Goal: Information Seeking & Learning: Learn about a topic

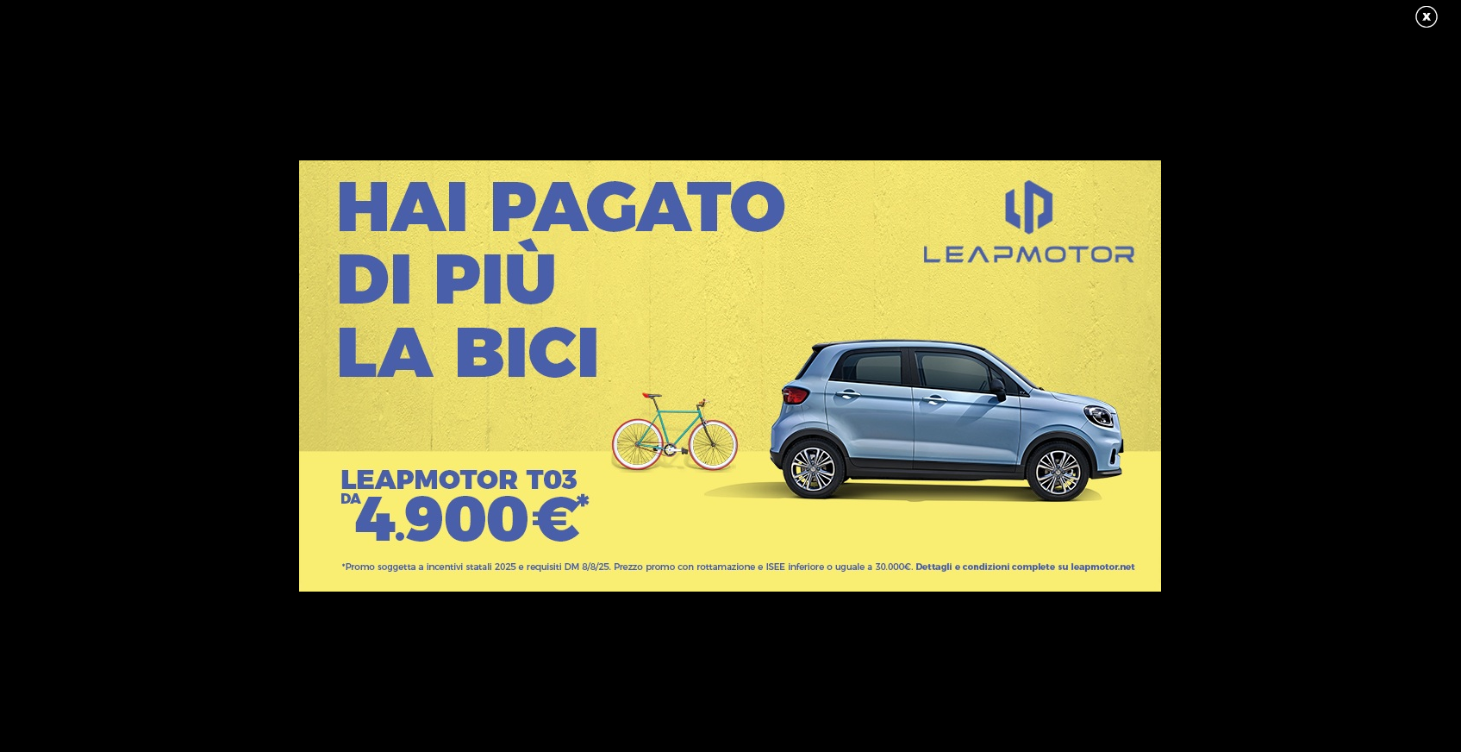
click at [1427, 18] on link at bounding box center [1435, 17] width 43 height 26
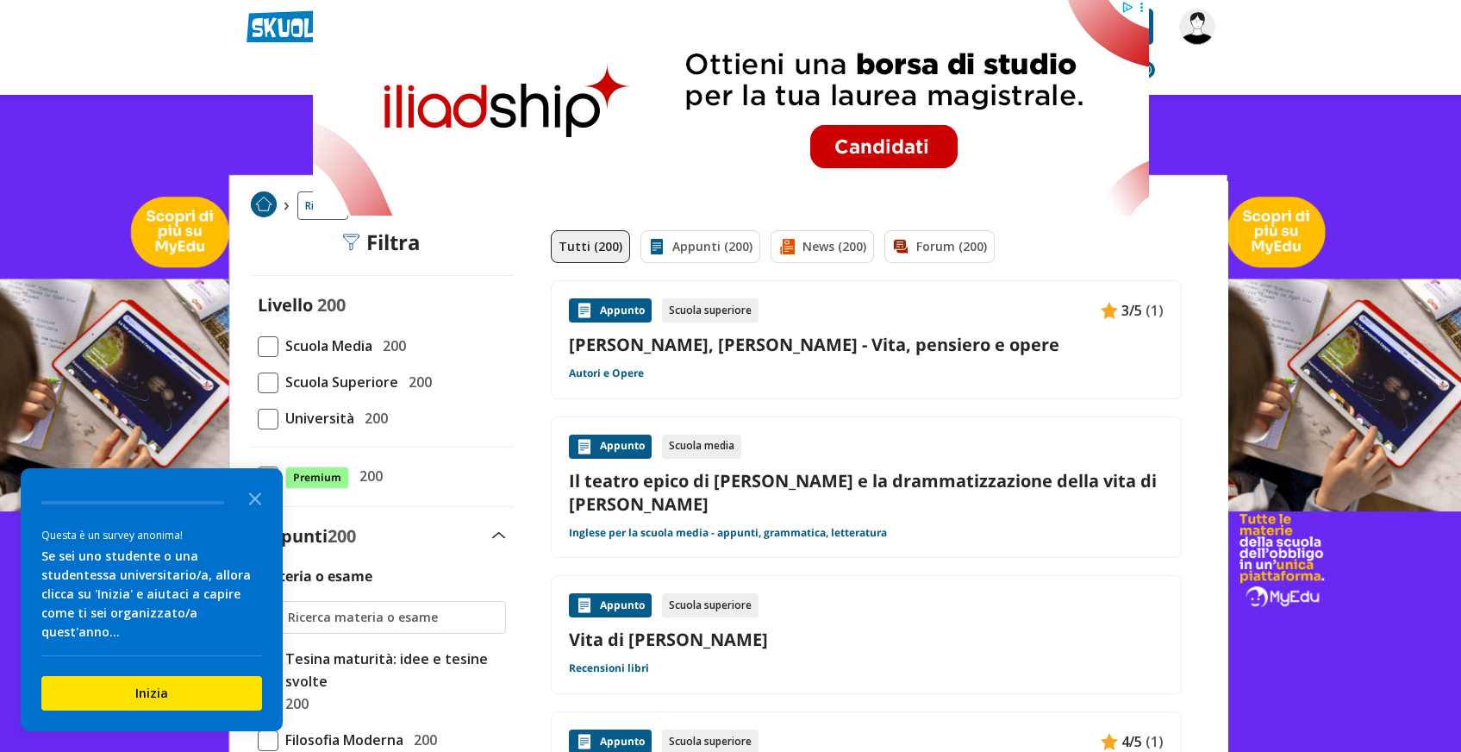
click at [785, 344] on link "[PERSON_NAME], [PERSON_NAME] - Vita, pensiero e opere" at bounding box center [866, 344] width 595 height 23
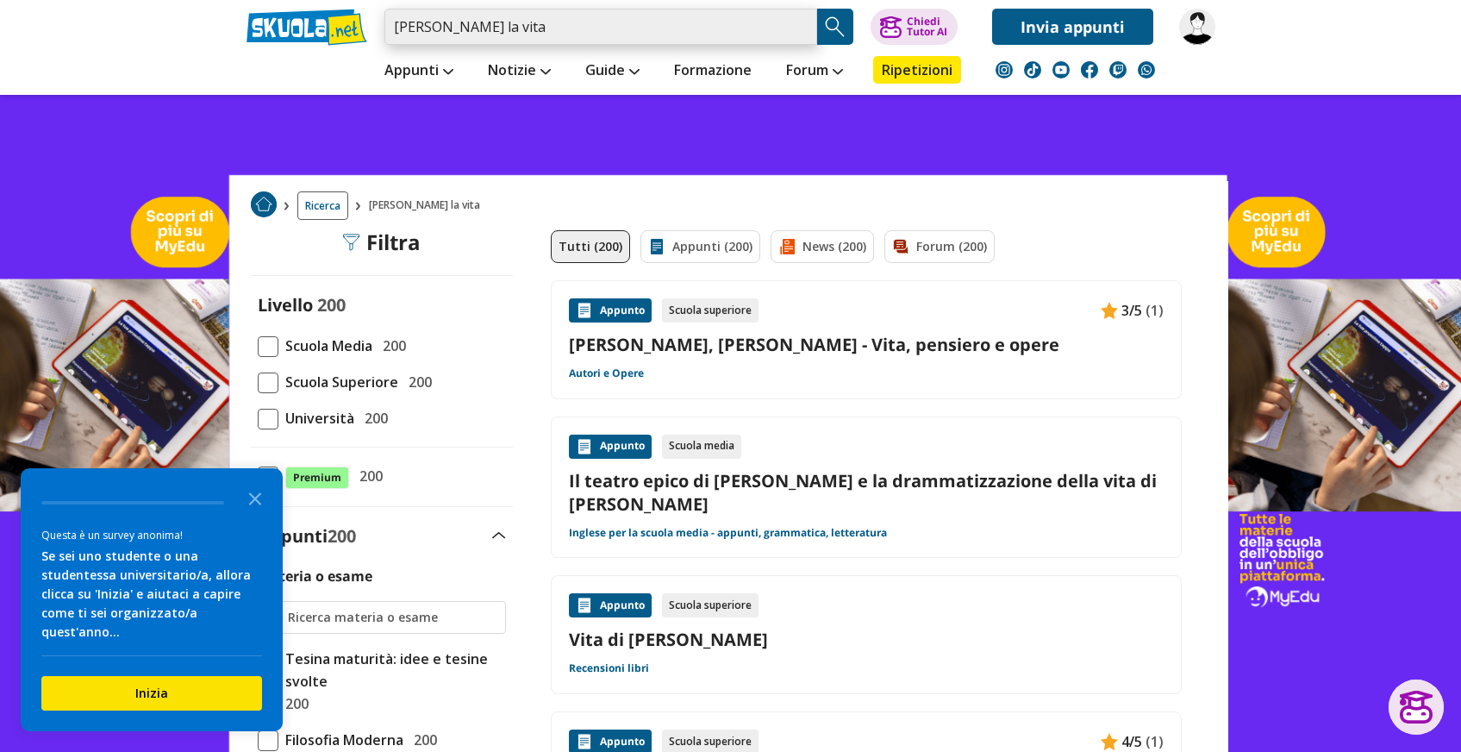
click at [797, 29] on input "[PERSON_NAME] la vita" at bounding box center [600, 27] width 433 height 36
click at [791, 29] on input "search" at bounding box center [600, 27] width 433 height 36
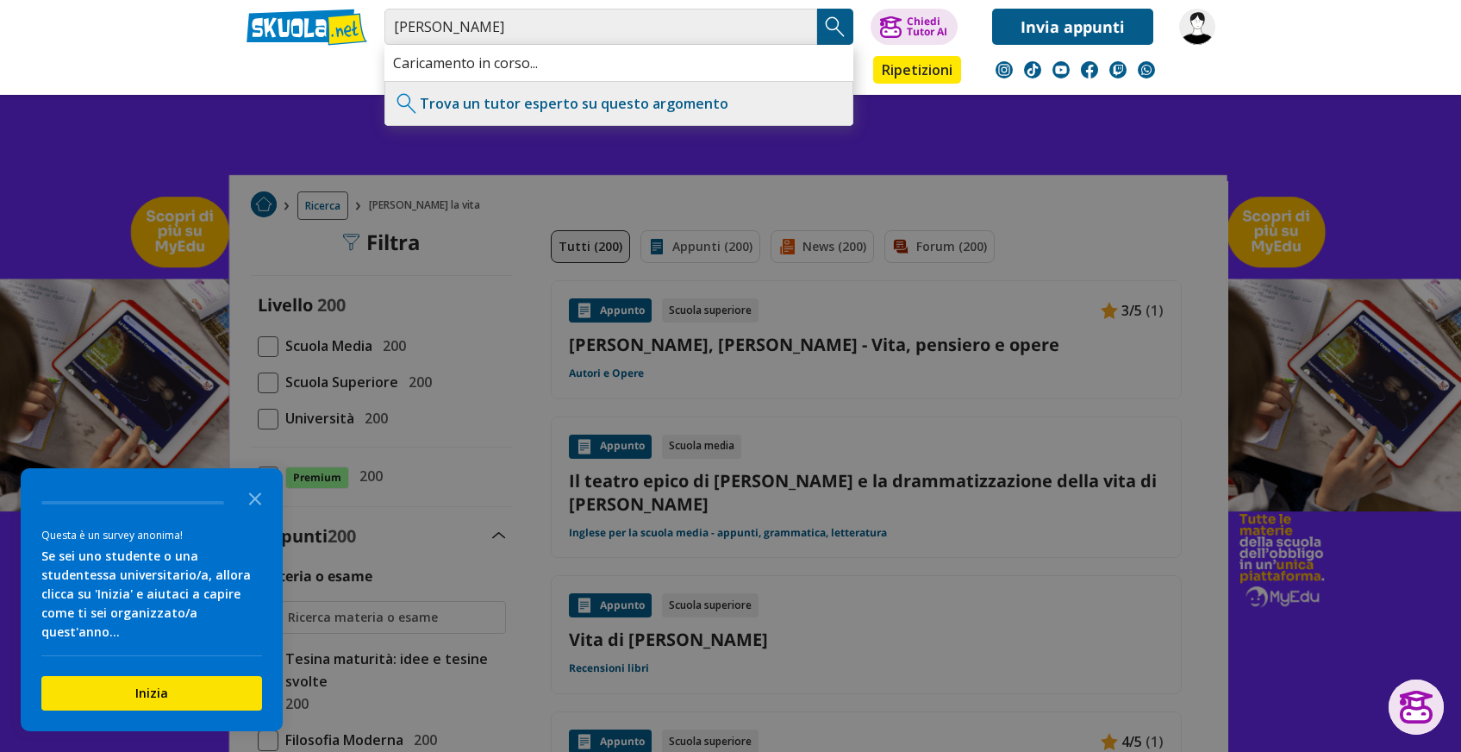
click at [840, 22] on img "Search Button" at bounding box center [835, 27] width 26 height 26
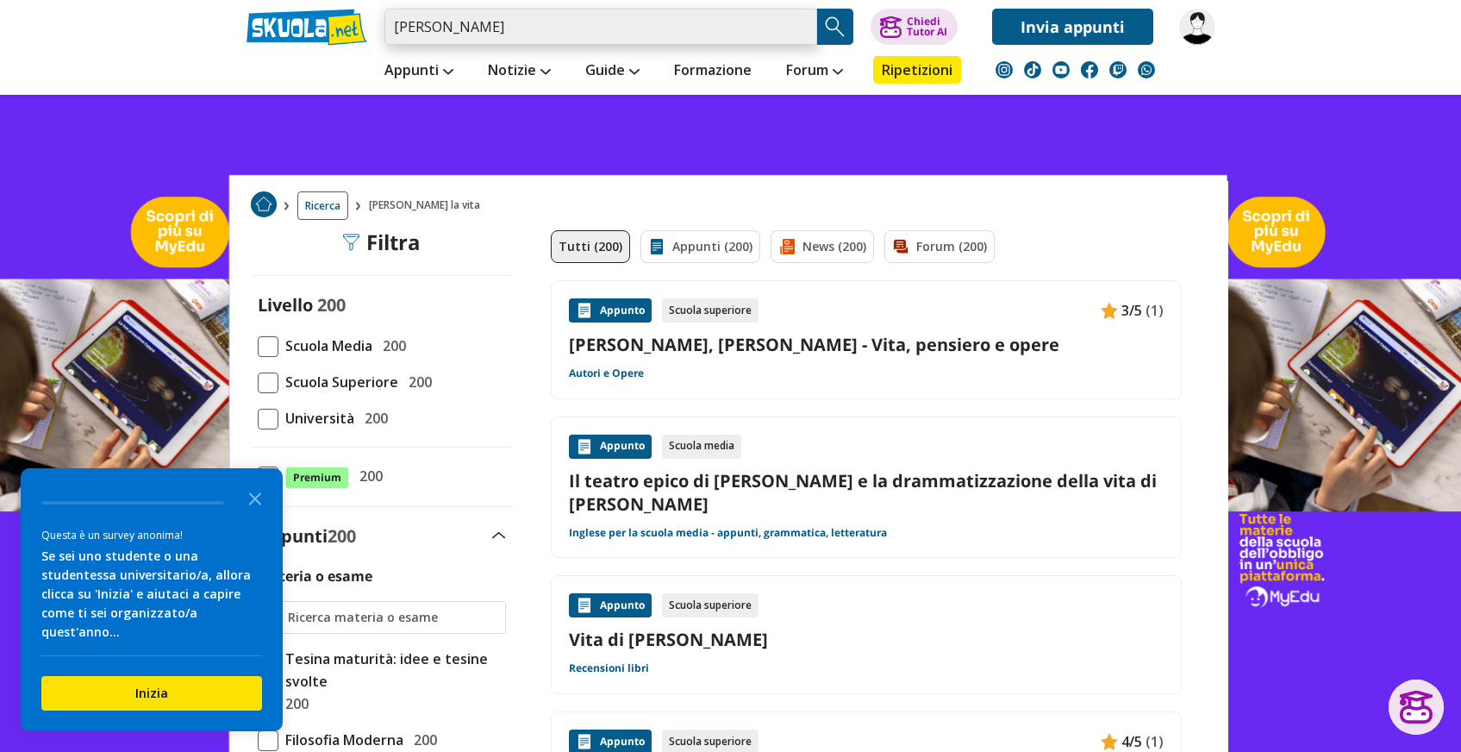
click at [559, 22] on input "[PERSON_NAME]" at bounding box center [600, 27] width 433 height 36
click at [253, 505] on polygon "Close the survey" at bounding box center [255, 498] width 13 height 13
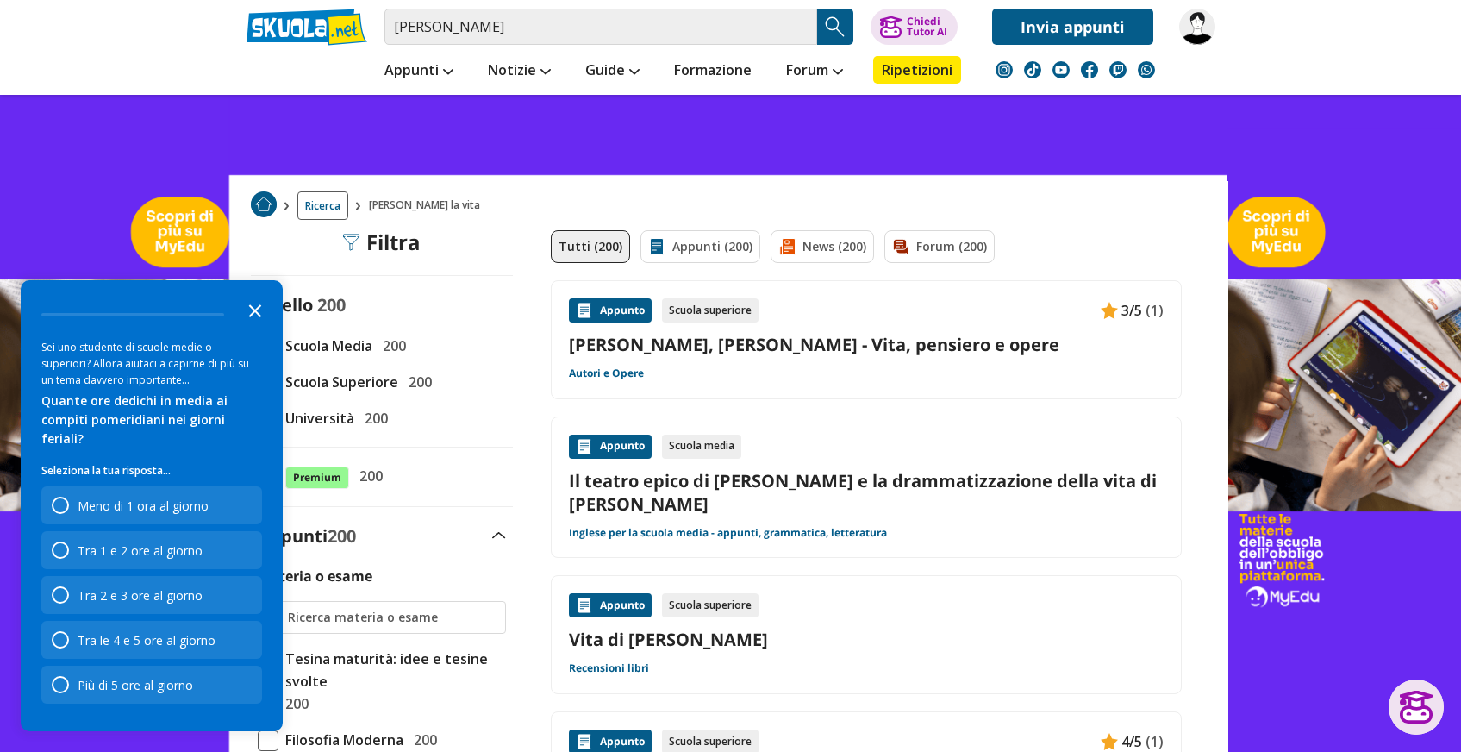
click at [256, 317] on polygon "Close the survey" at bounding box center [255, 310] width 13 height 13
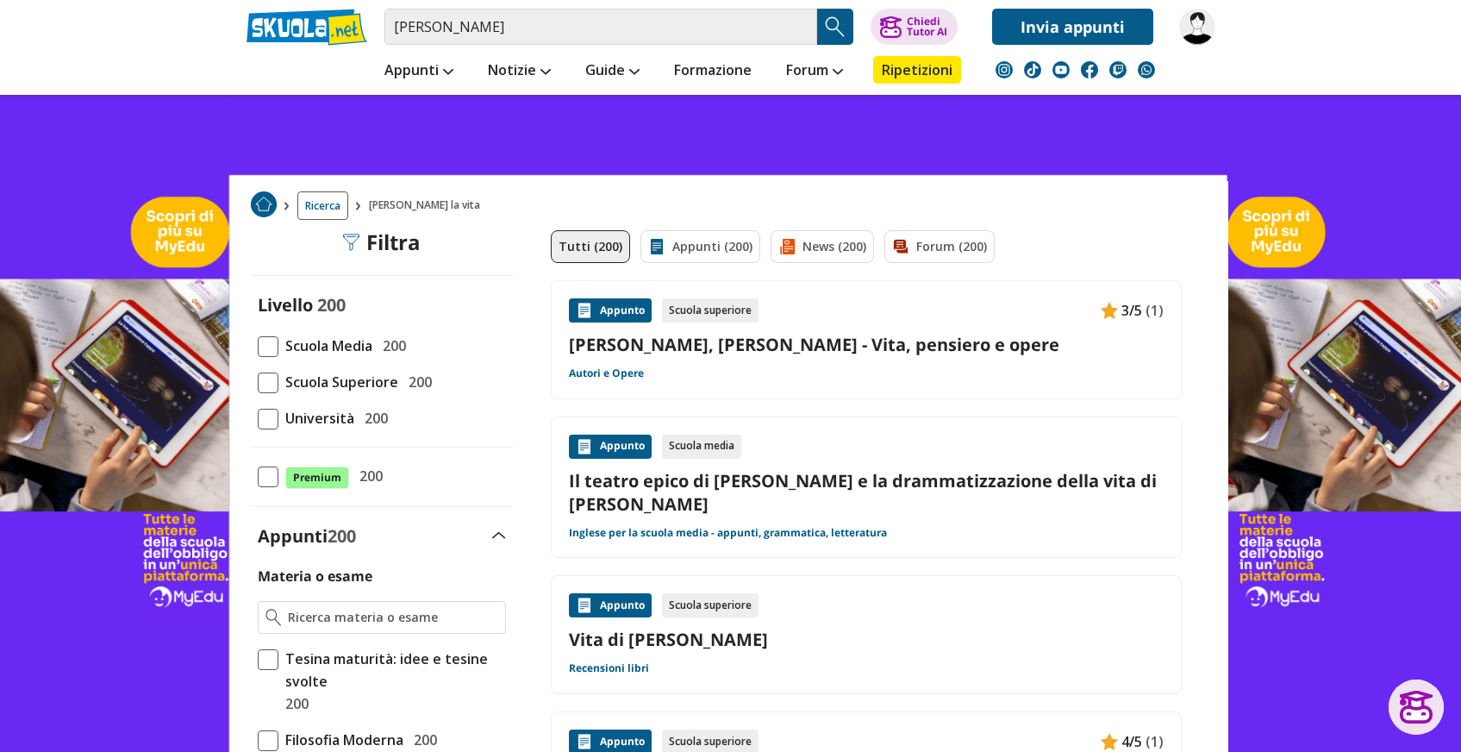
click at [826, 26] on img "Search Button" at bounding box center [835, 27] width 26 height 26
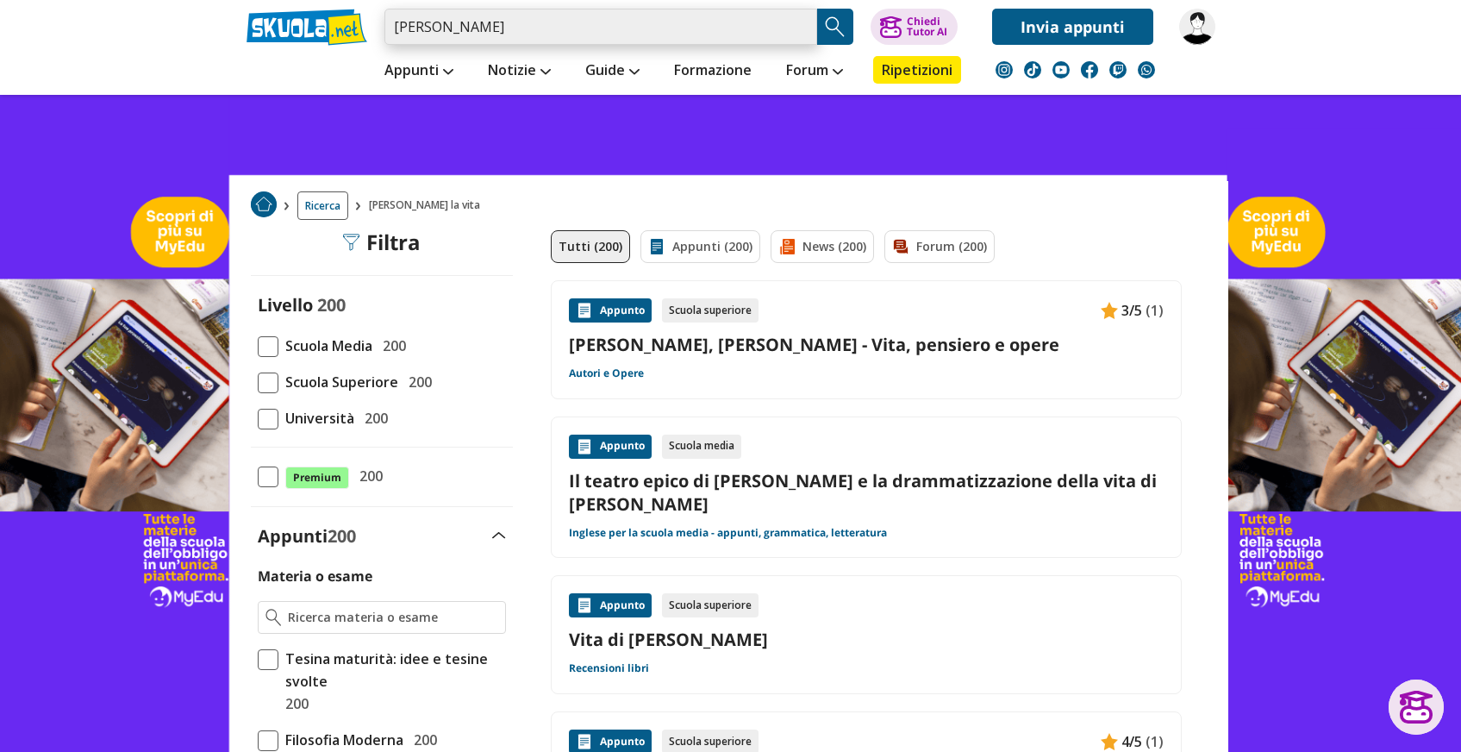
click at [628, 32] on input "[PERSON_NAME]" at bounding box center [600, 27] width 433 height 36
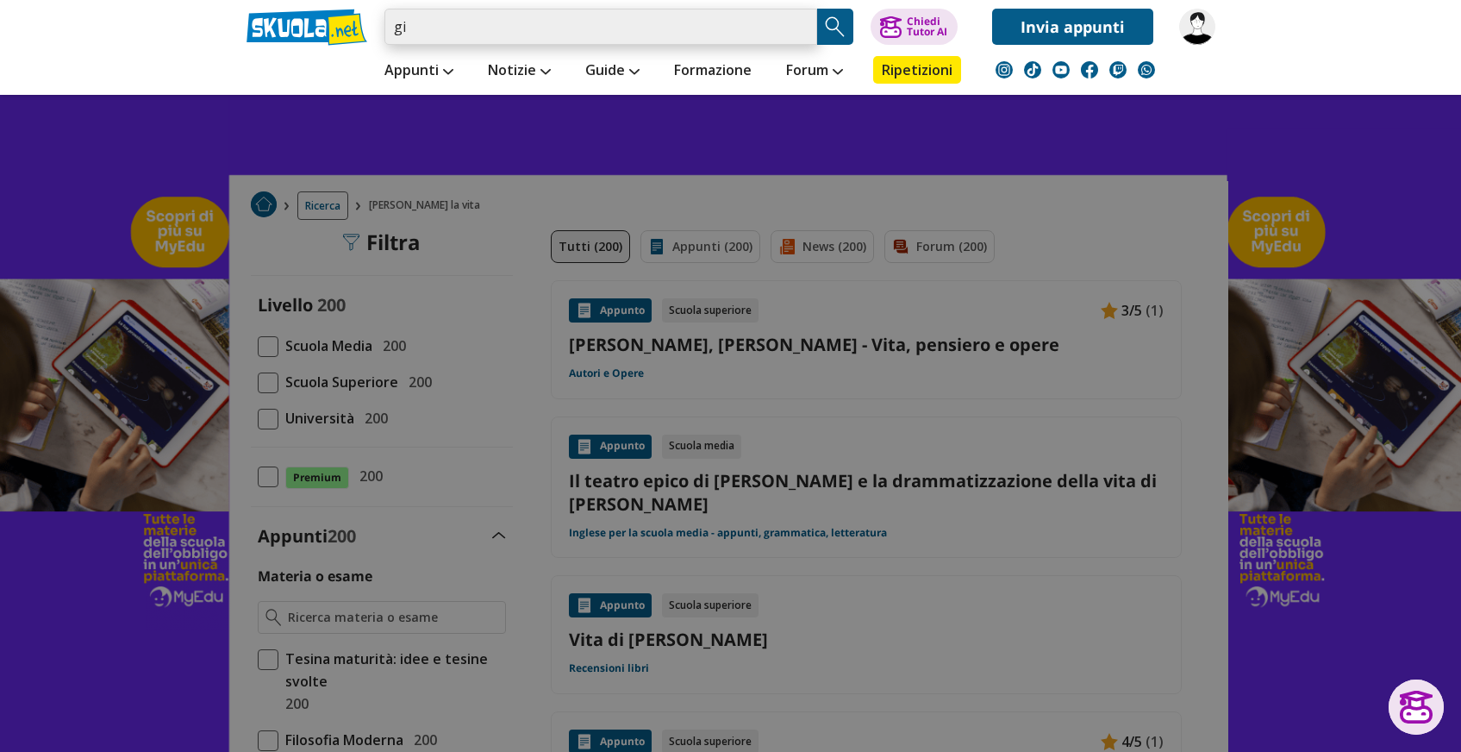
type input "g"
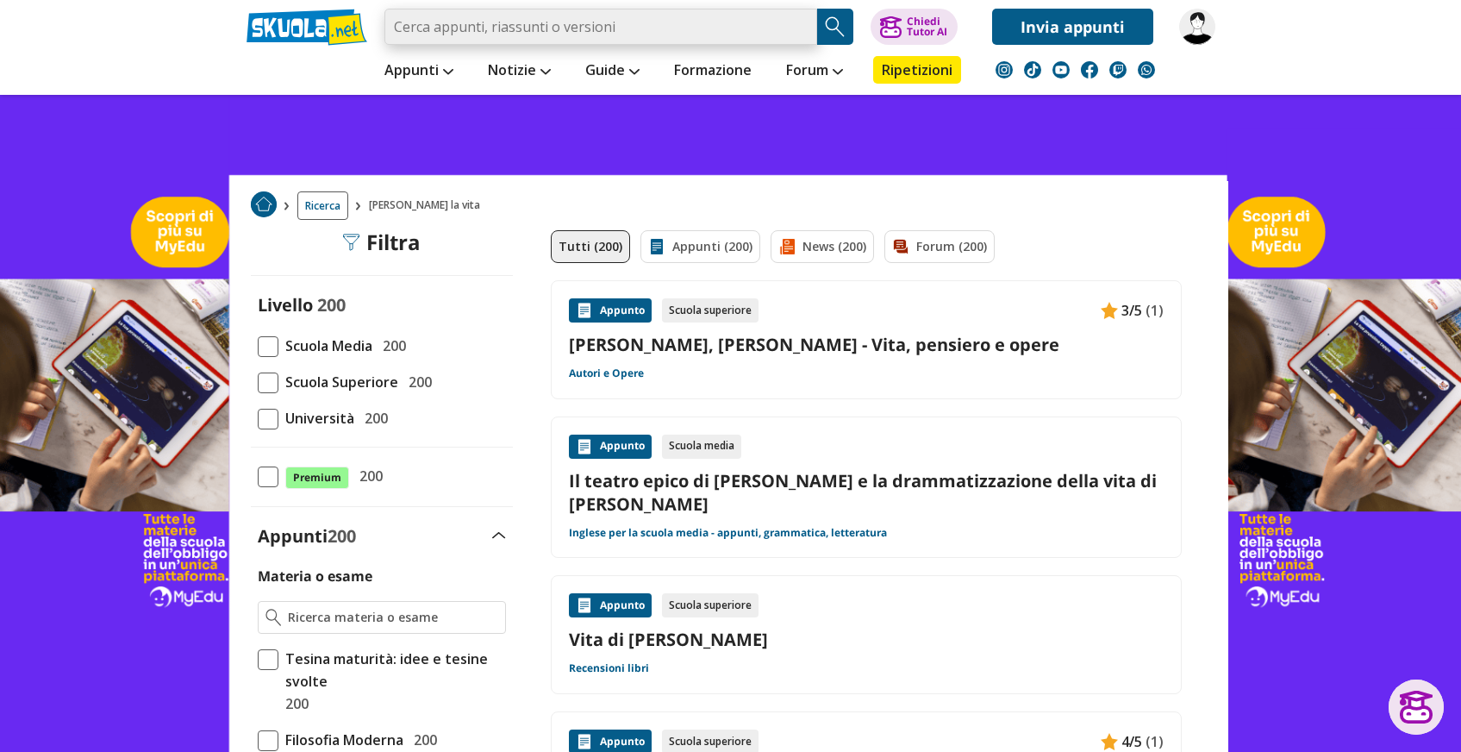
click at [615, 35] on input "search" at bounding box center [600, 27] width 433 height 36
click at [622, 34] on input "search" at bounding box center [600, 27] width 433 height 36
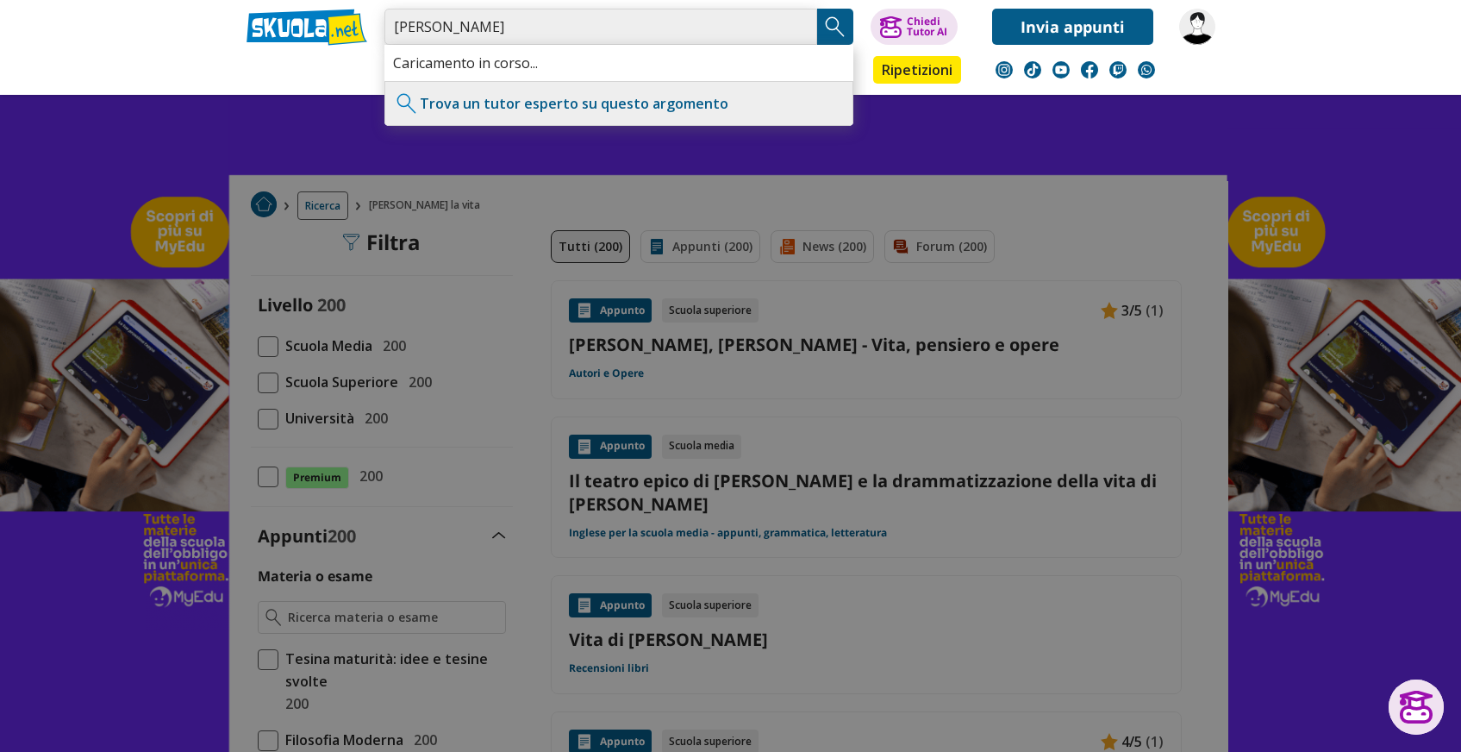
type input "[PERSON_NAME]"
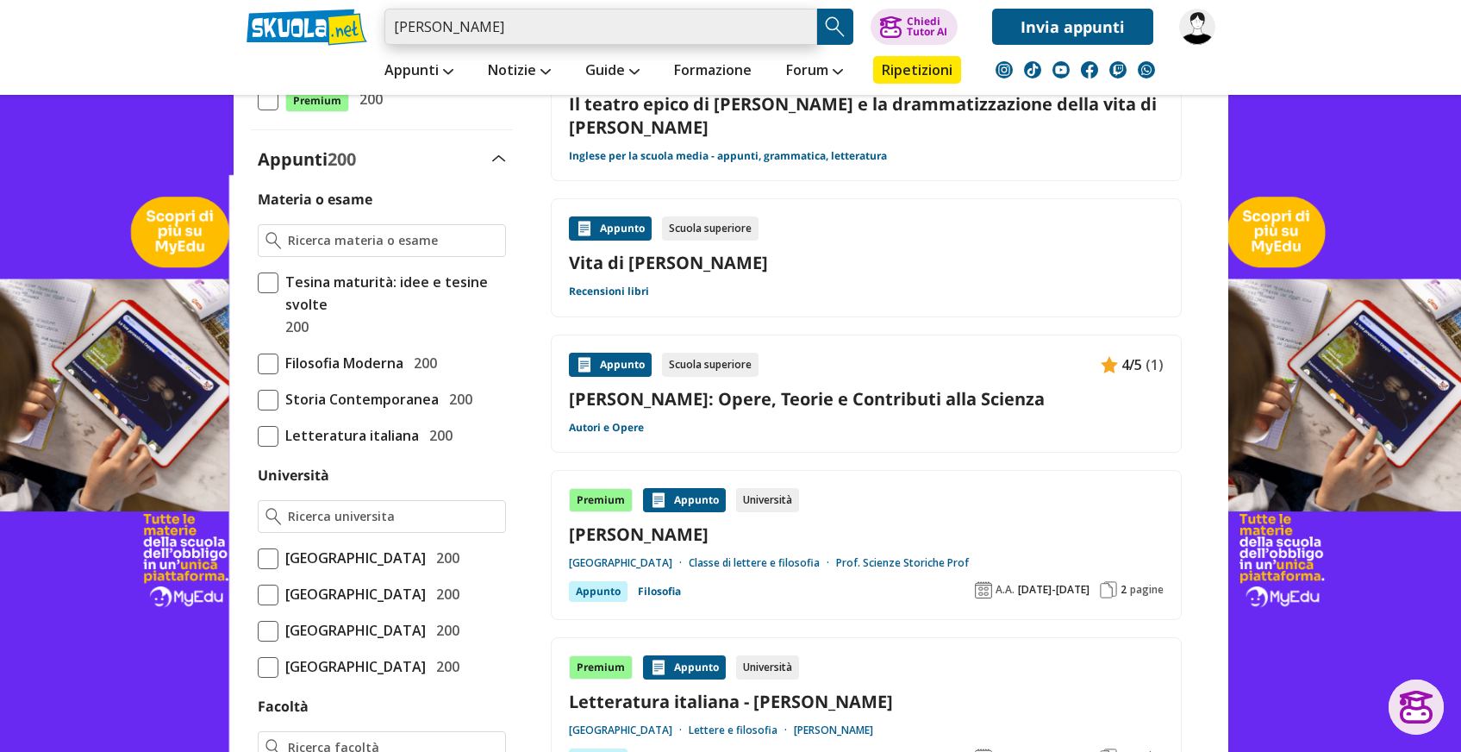
scroll to position [390, 0]
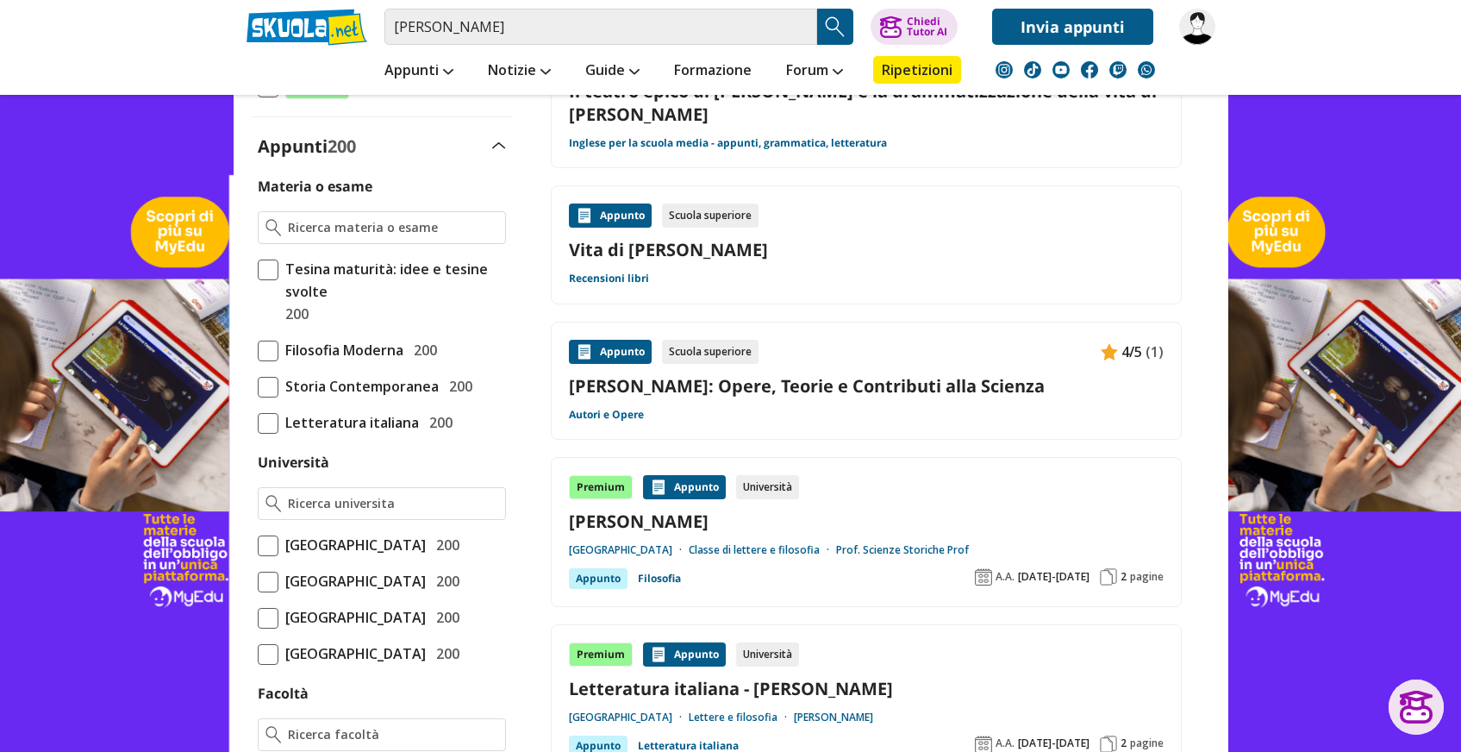
click at [827, 25] on img "Search Button" at bounding box center [835, 27] width 26 height 26
click at [1421, 700] on div at bounding box center [1417, 706] width 34 height 33
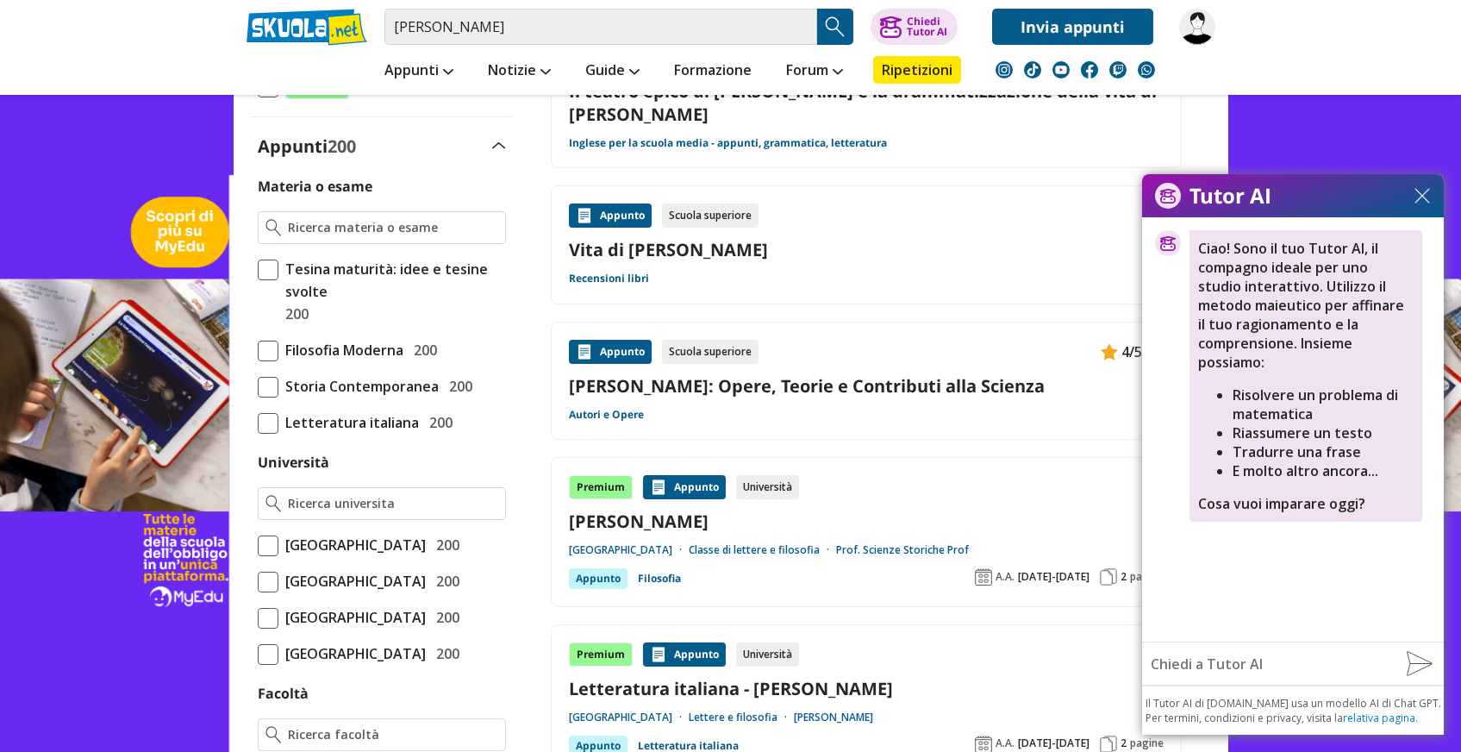
click at [1418, 198] on img at bounding box center [1423, 196] width 16 height 16
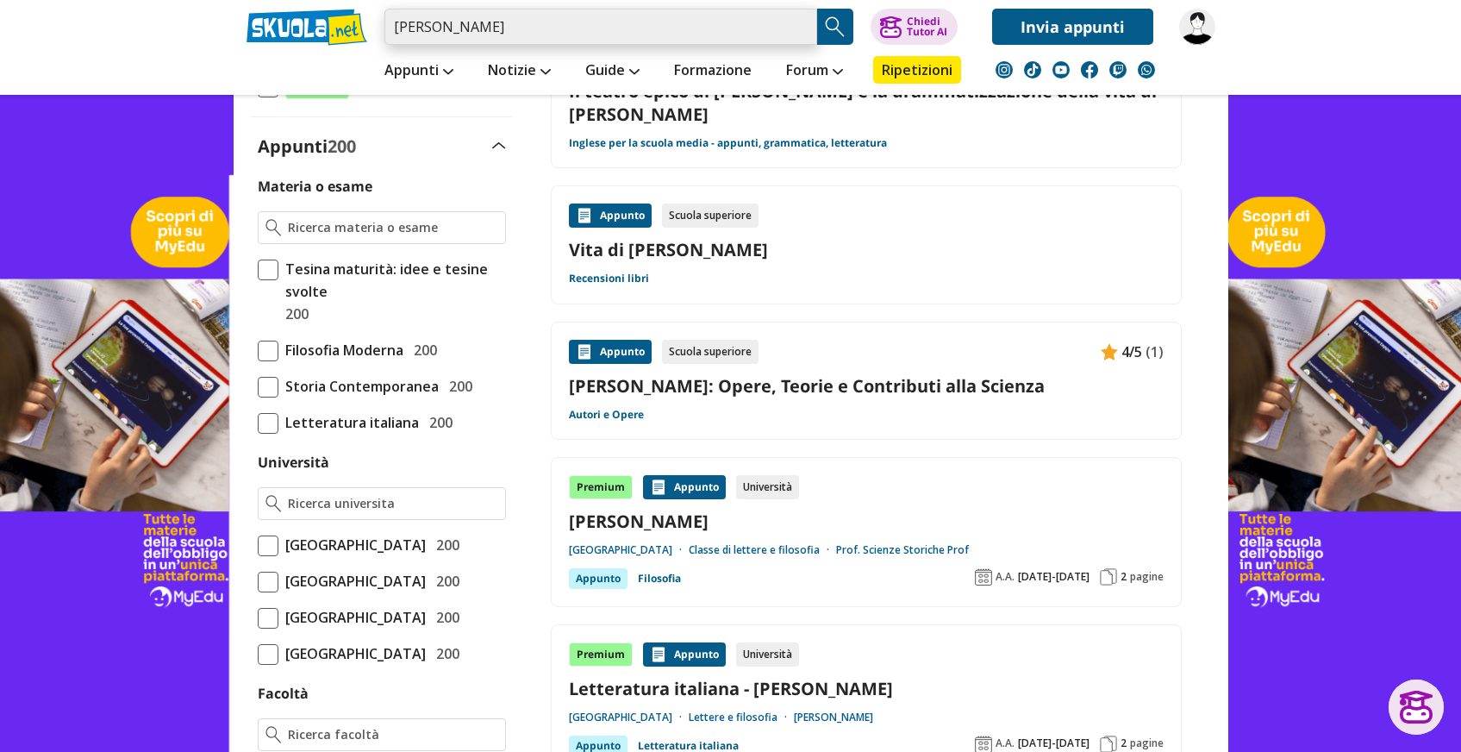
click at [574, 22] on input "[PERSON_NAME]" at bounding box center [600, 27] width 433 height 36
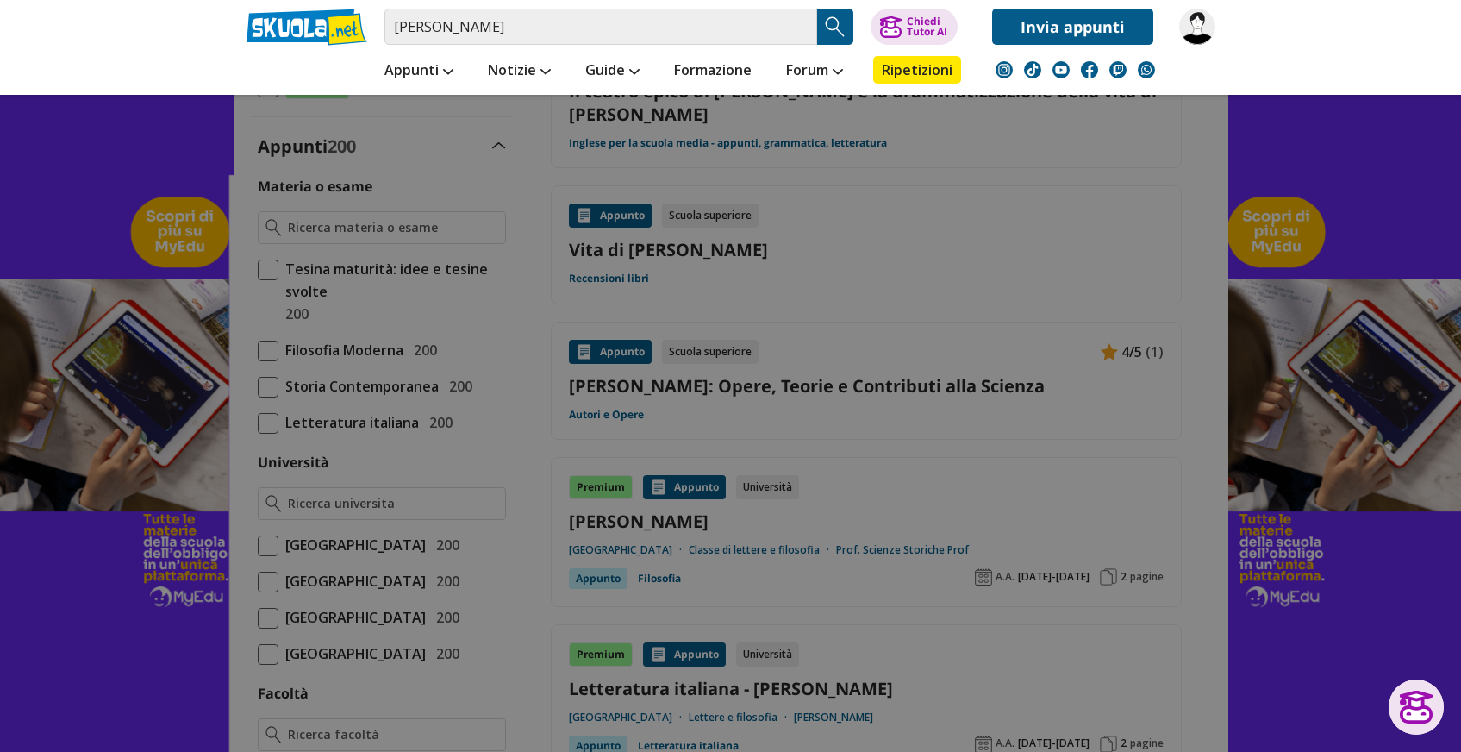
click at [434, 148] on div at bounding box center [730, 376] width 1461 height 752
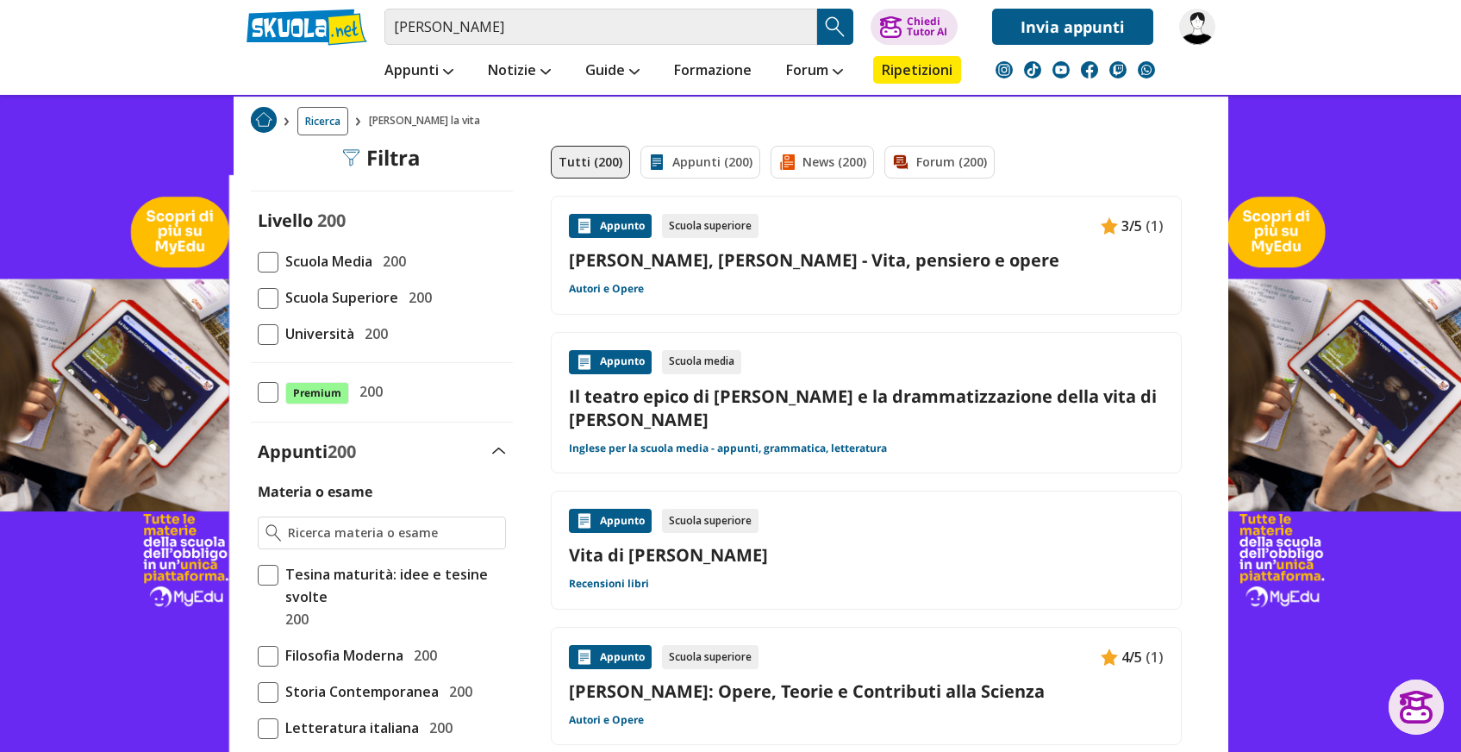
scroll to position [302, 0]
